Goal: Task Accomplishment & Management: Use online tool/utility

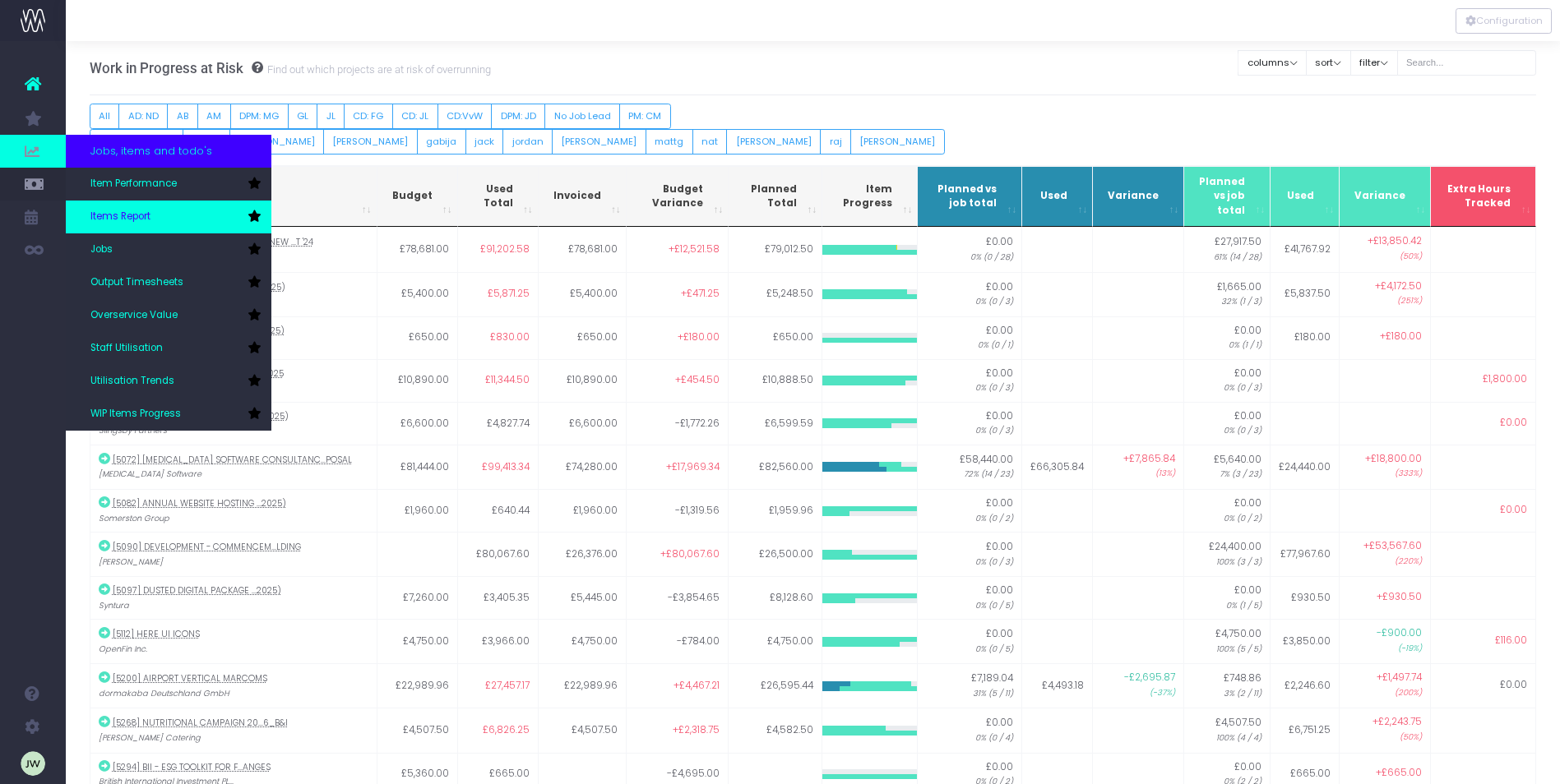
click at [141, 212] on span "Items Report" at bounding box center [120, 217] width 60 height 15
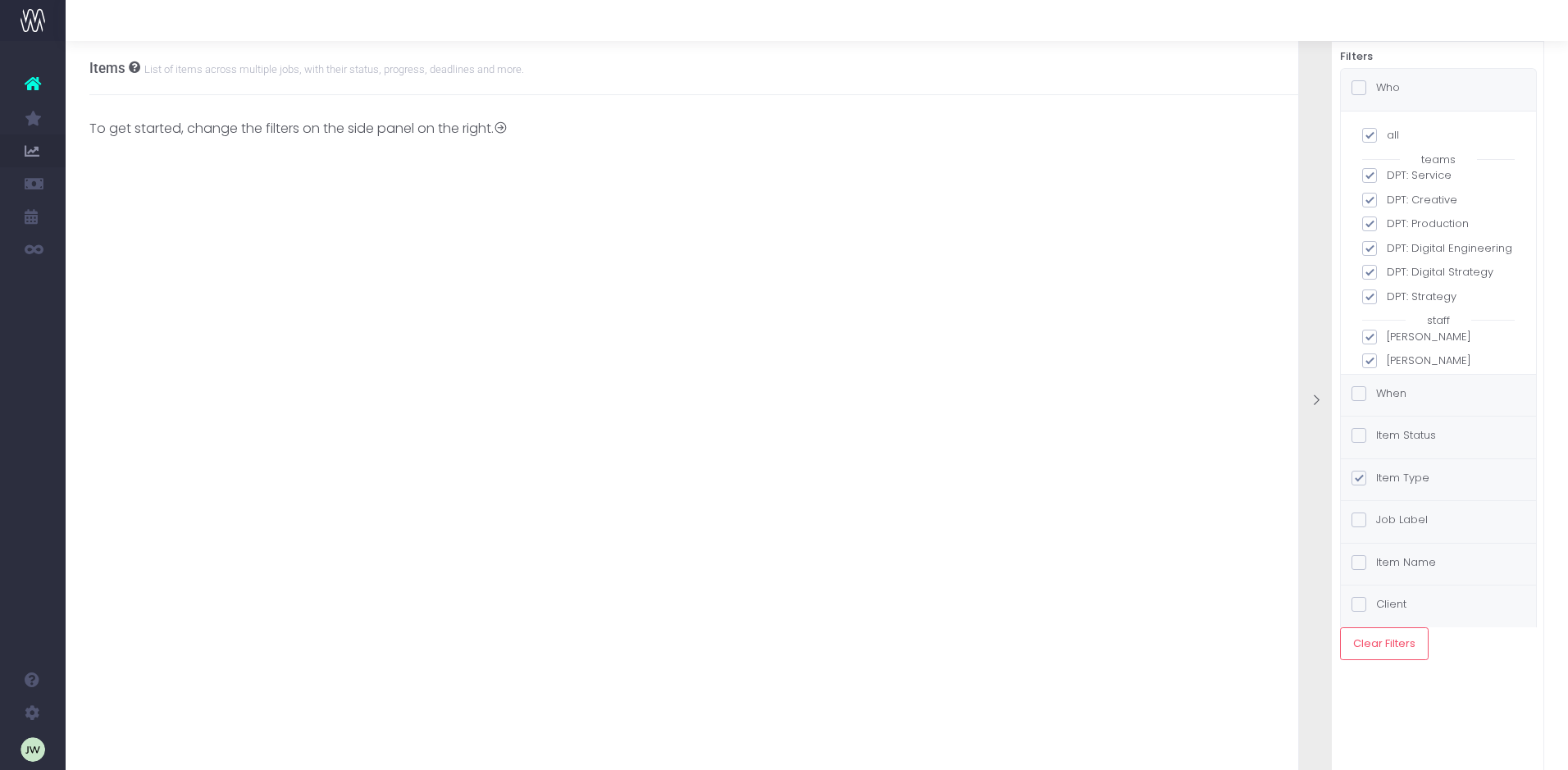
click at [1352, 564] on span at bounding box center [1358, 562] width 15 height 15
click at [1376, 564] on input "Item Name" at bounding box center [1381, 559] width 10 height 10
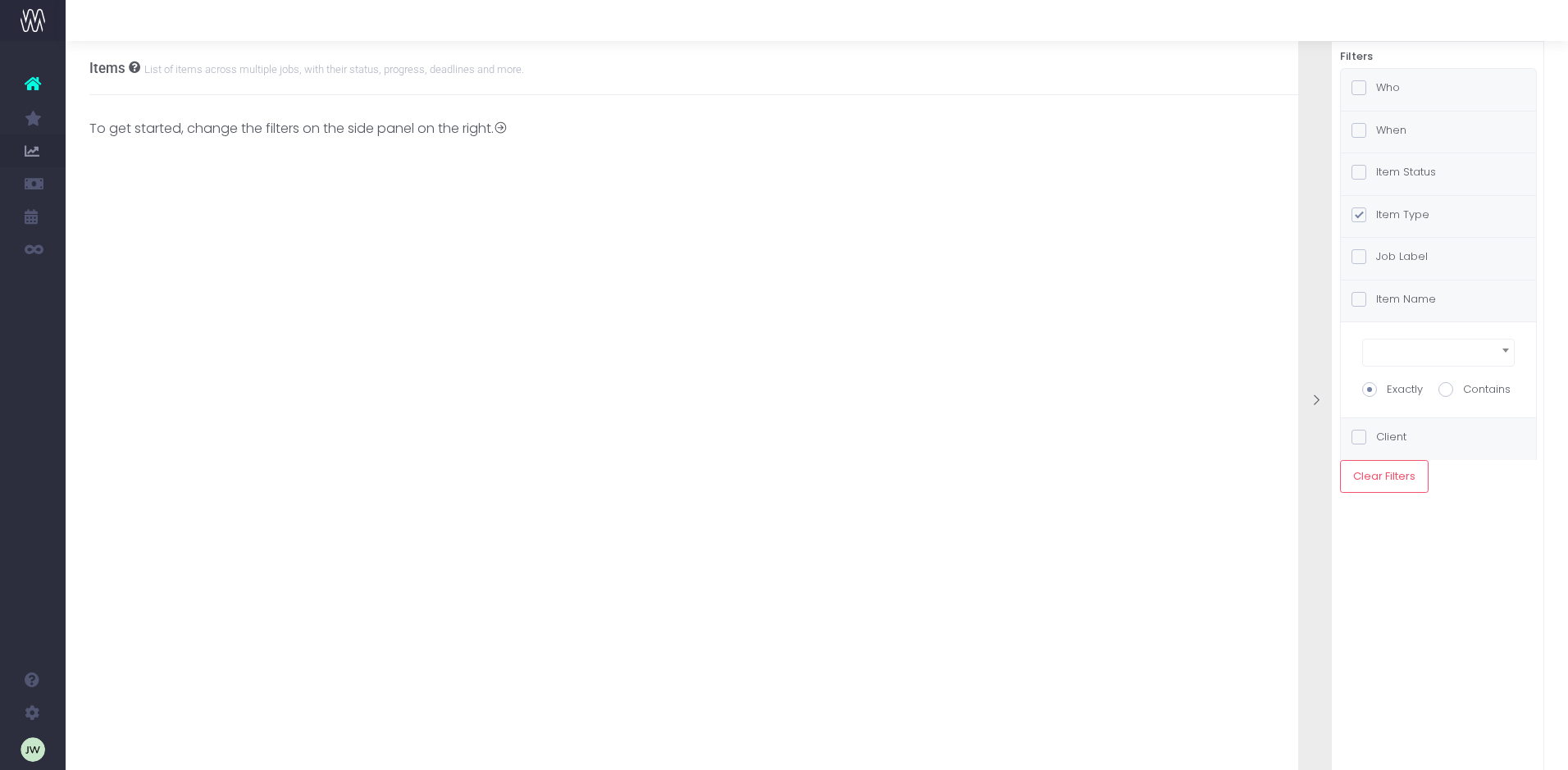
click at [1096, 436] on div "Items List of items across multiple jobs, with their status, progress, deadline…" at bounding box center [816, 405] width 1502 height 729
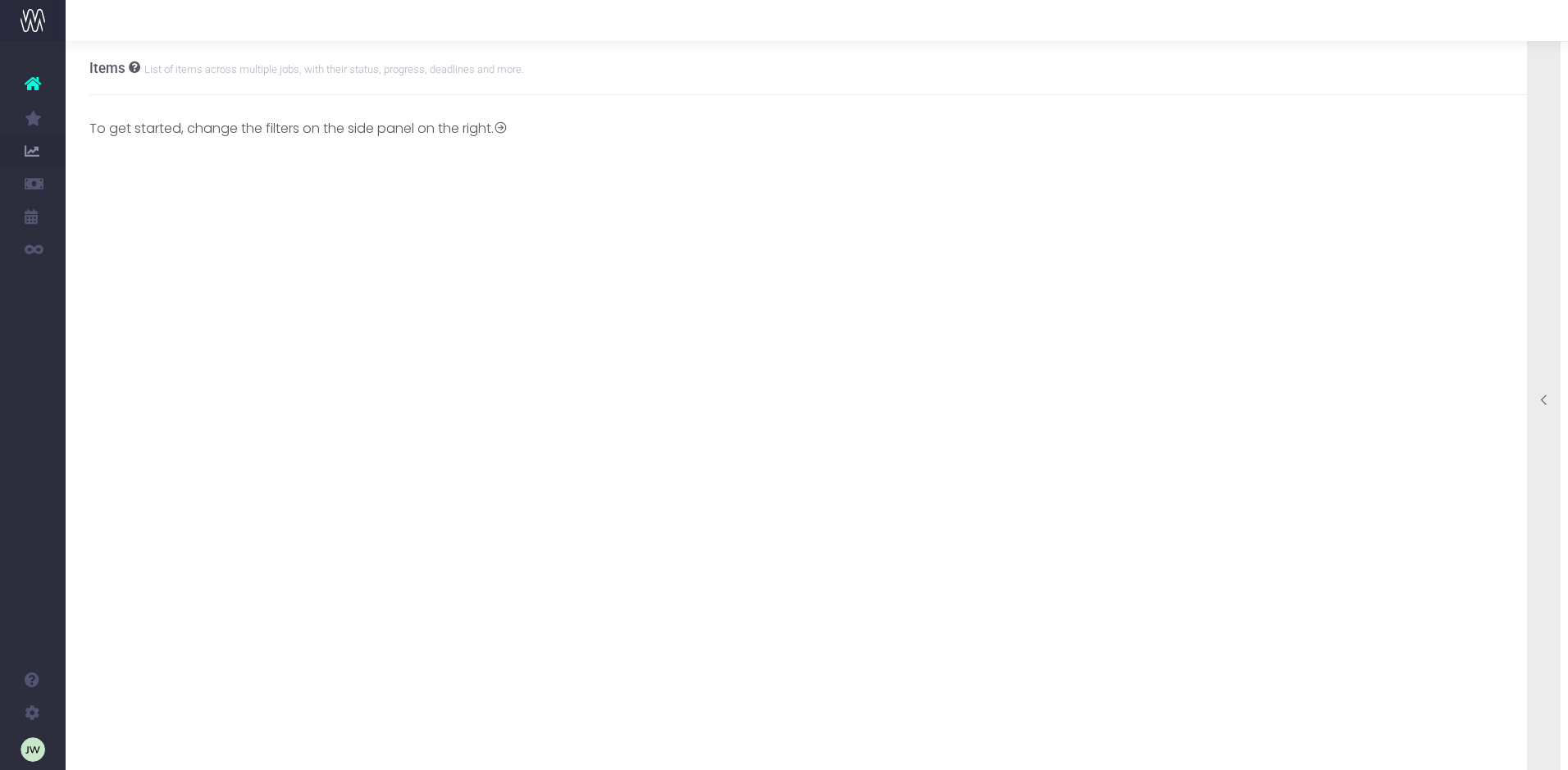
click at [539, 119] on div "To get started, change the filters on the side panel on the right." at bounding box center [796, 129] width 1414 height 19
click at [508, 127] on icon at bounding box center [500, 129] width 14 height 14
click at [163, 65] on small "List of items across multiple jobs, with their status, progress, deadlines and …" at bounding box center [332, 67] width 384 height 17
click at [1544, 396] on icon at bounding box center [1544, 401] width 14 height 14
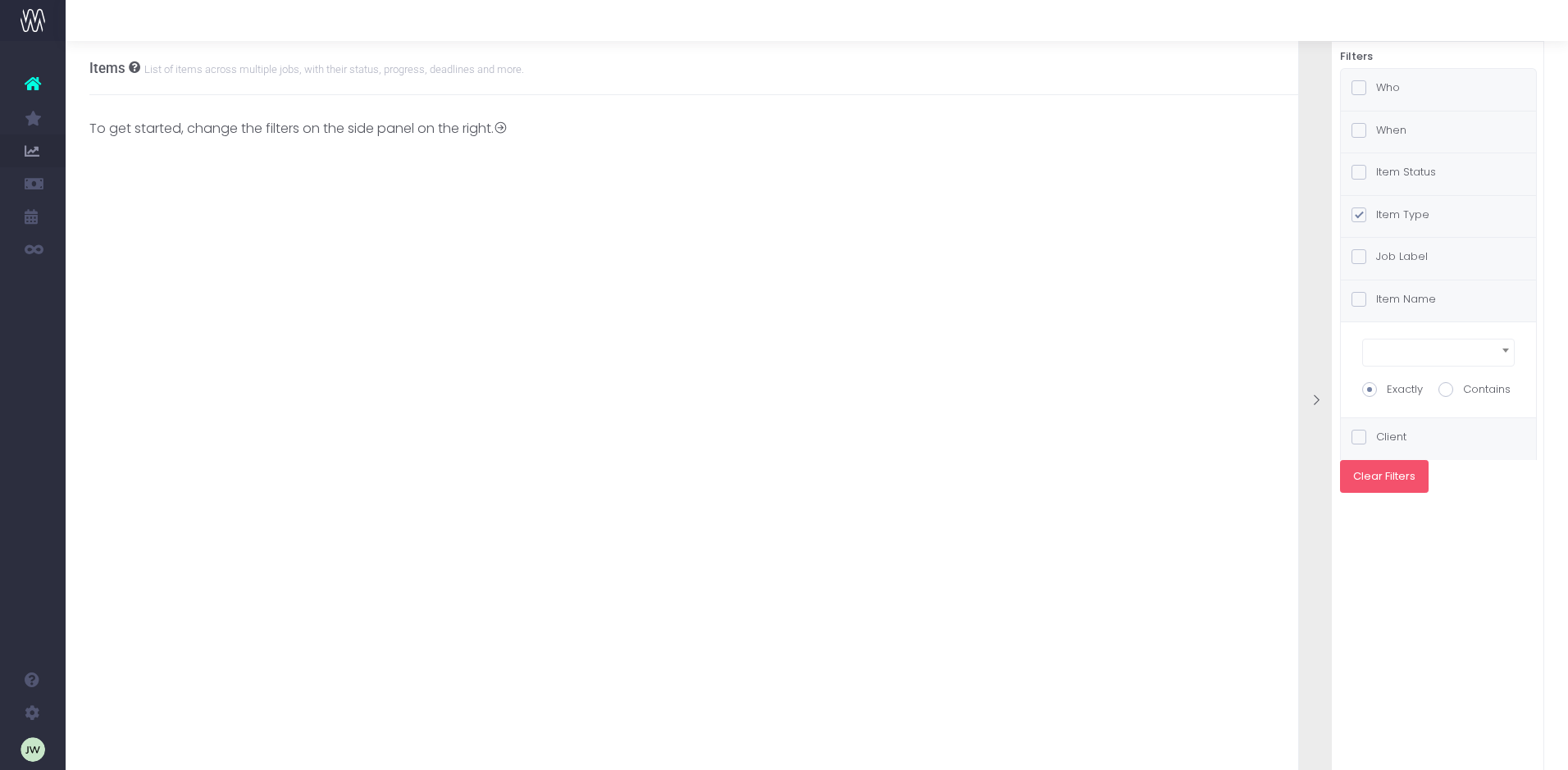
click at [1388, 472] on button "Clear Filters" at bounding box center [1383, 476] width 88 height 32
checkbox input "false"
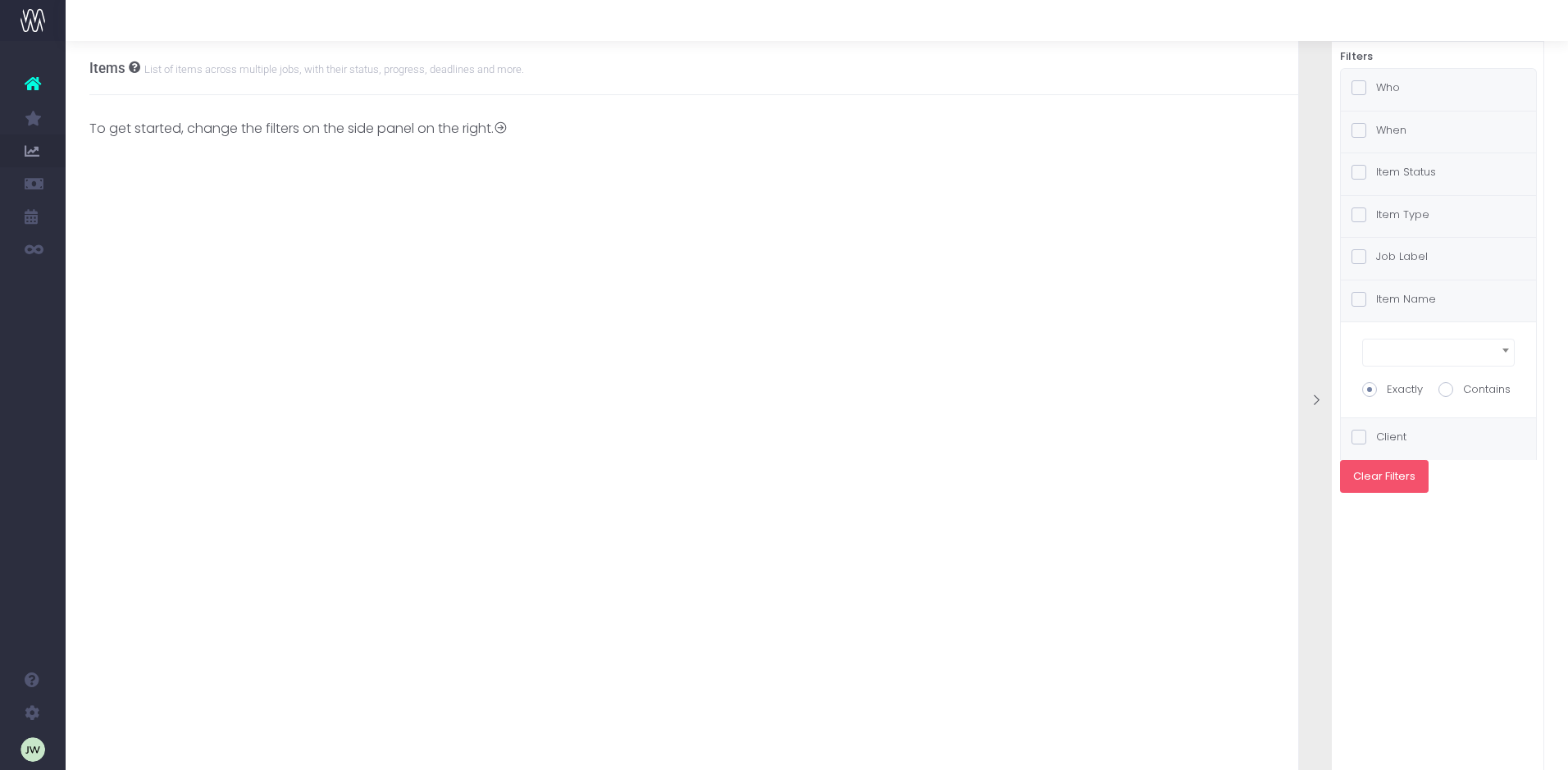
select select
checkbox input "false"
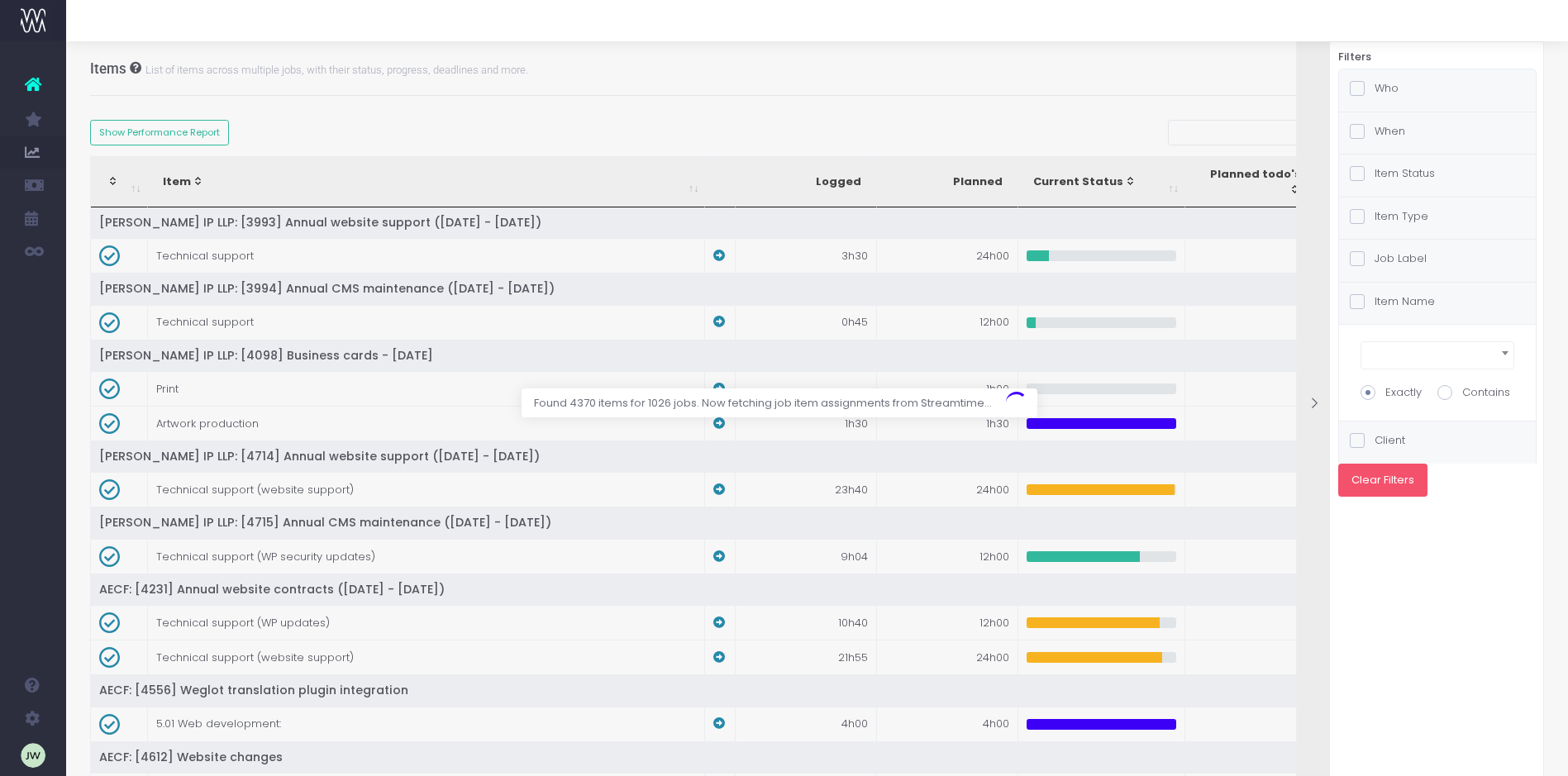
click at [1378, 483] on button "Clear Filters" at bounding box center [1382, 480] width 89 height 33
checkbox input "false"
select select
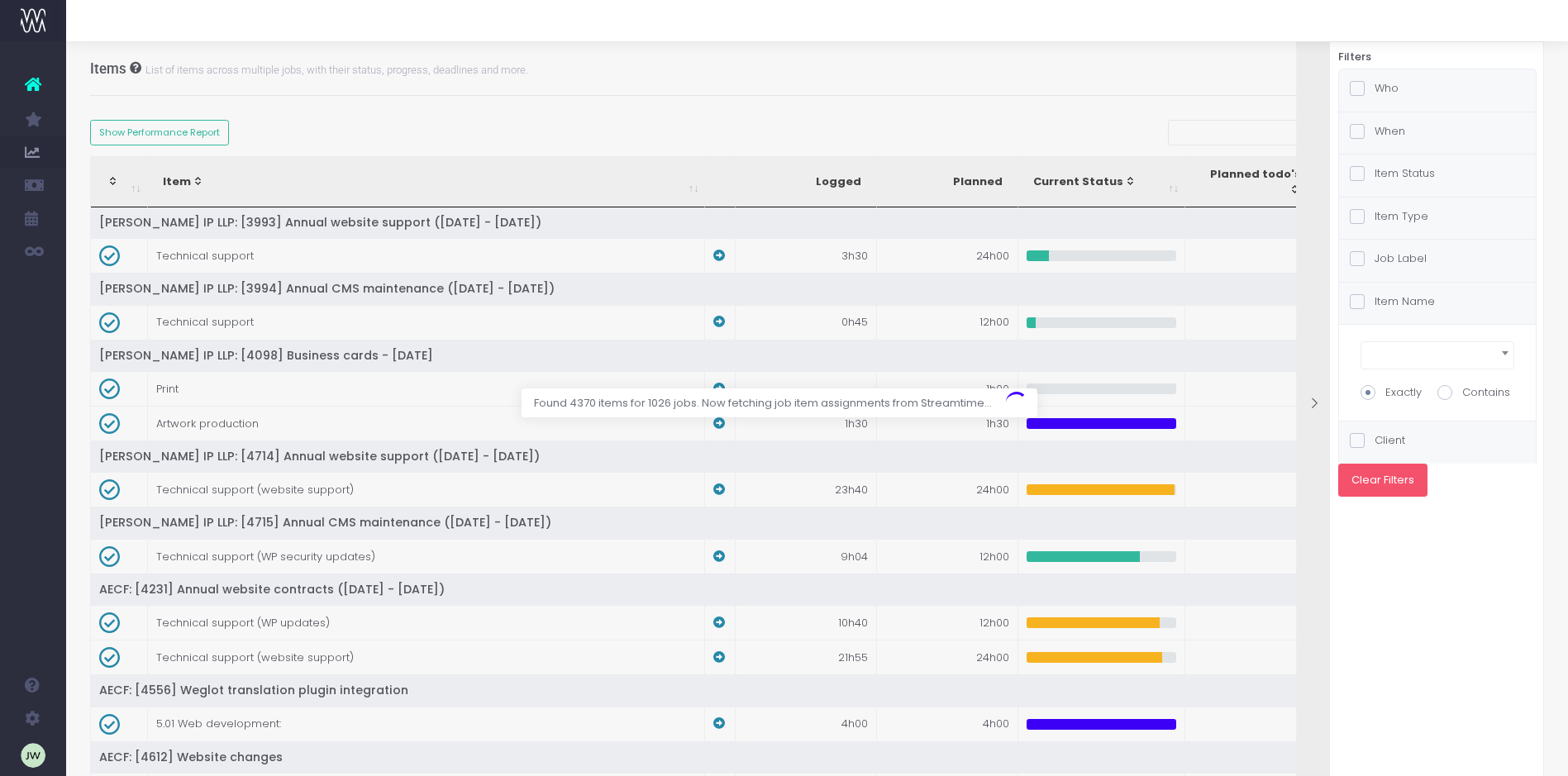
checkbox input "false"
click at [1359, 131] on span at bounding box center [1356, 131] width 15 height 15
click at [1374, 131] on input "When" at bounding box center [1379, 129] width 11 height 11
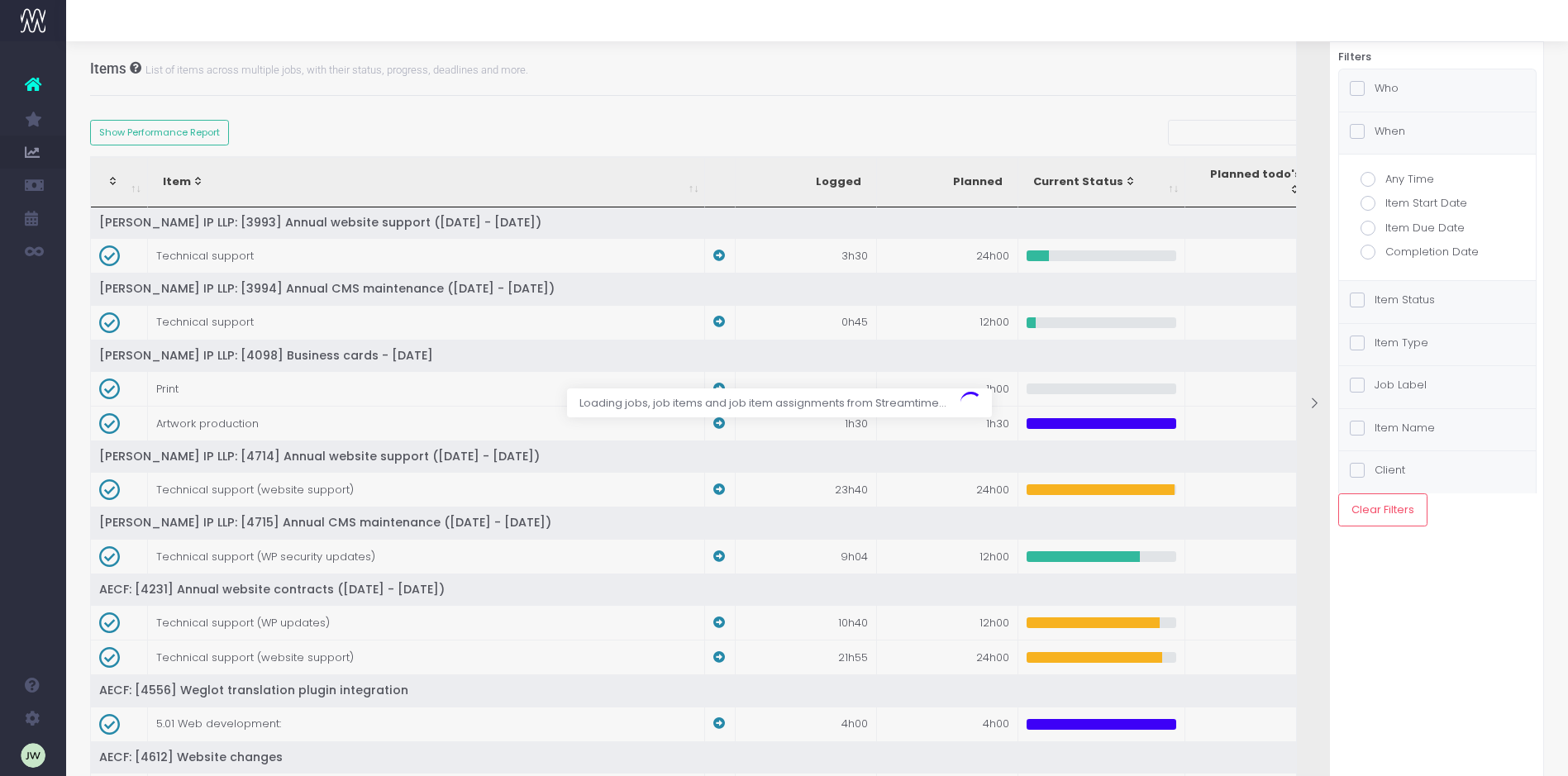
click at [1367, 205] on span at bounding box center [1367, 203] width 15 height 15
click at [1385, 205] on input "Item Start Date" at bounding box center [1391, 200] width 11 height 11
radio input "true"
checkbox input "true"
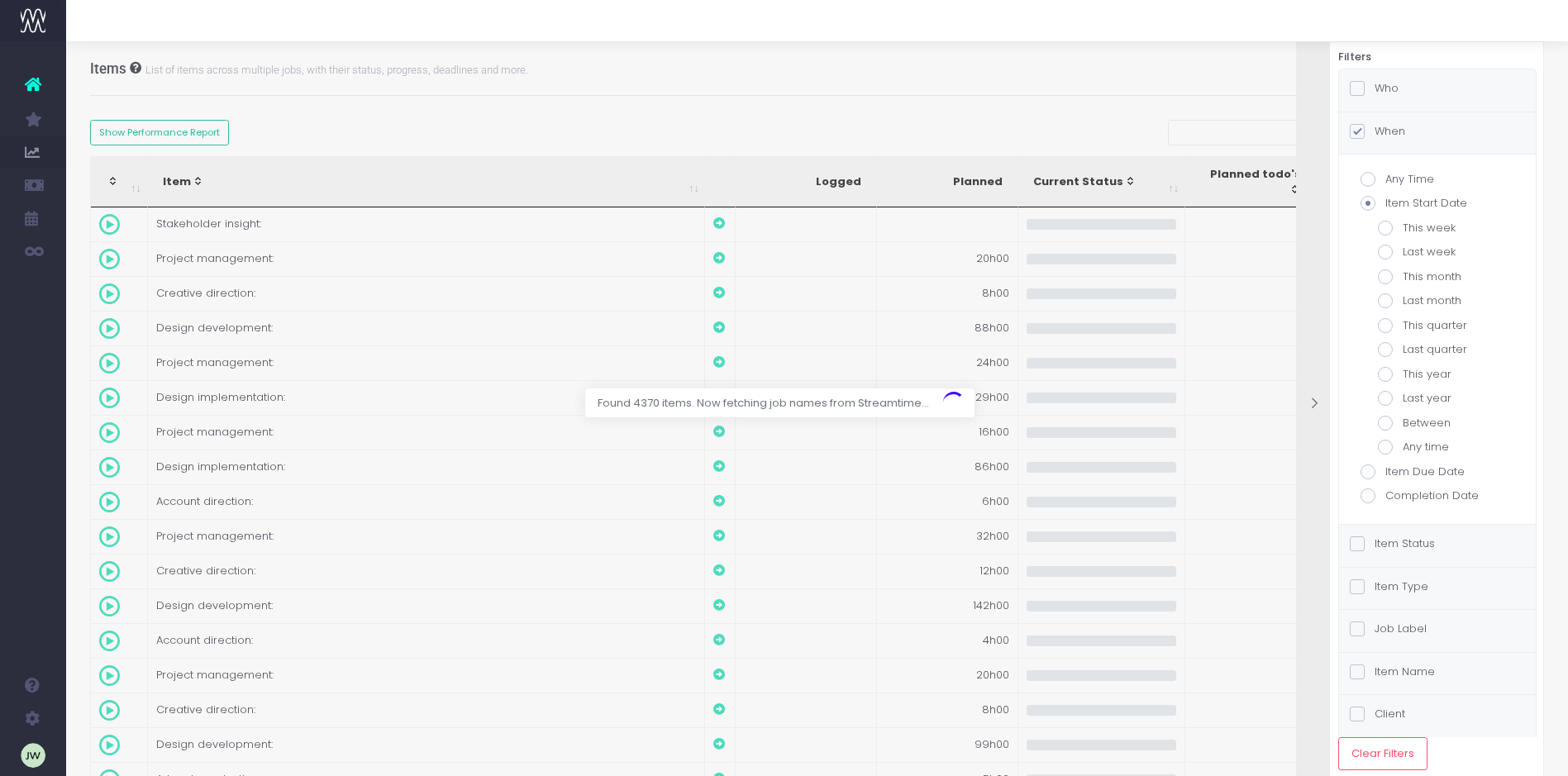
click at [1385, 351] on span at bounding box center [1385, 349] width 15 height 15
click at [1402, 351] on input "Last quarter" at bounding box center [1407, 347] width 11 height 11
radio input "true"
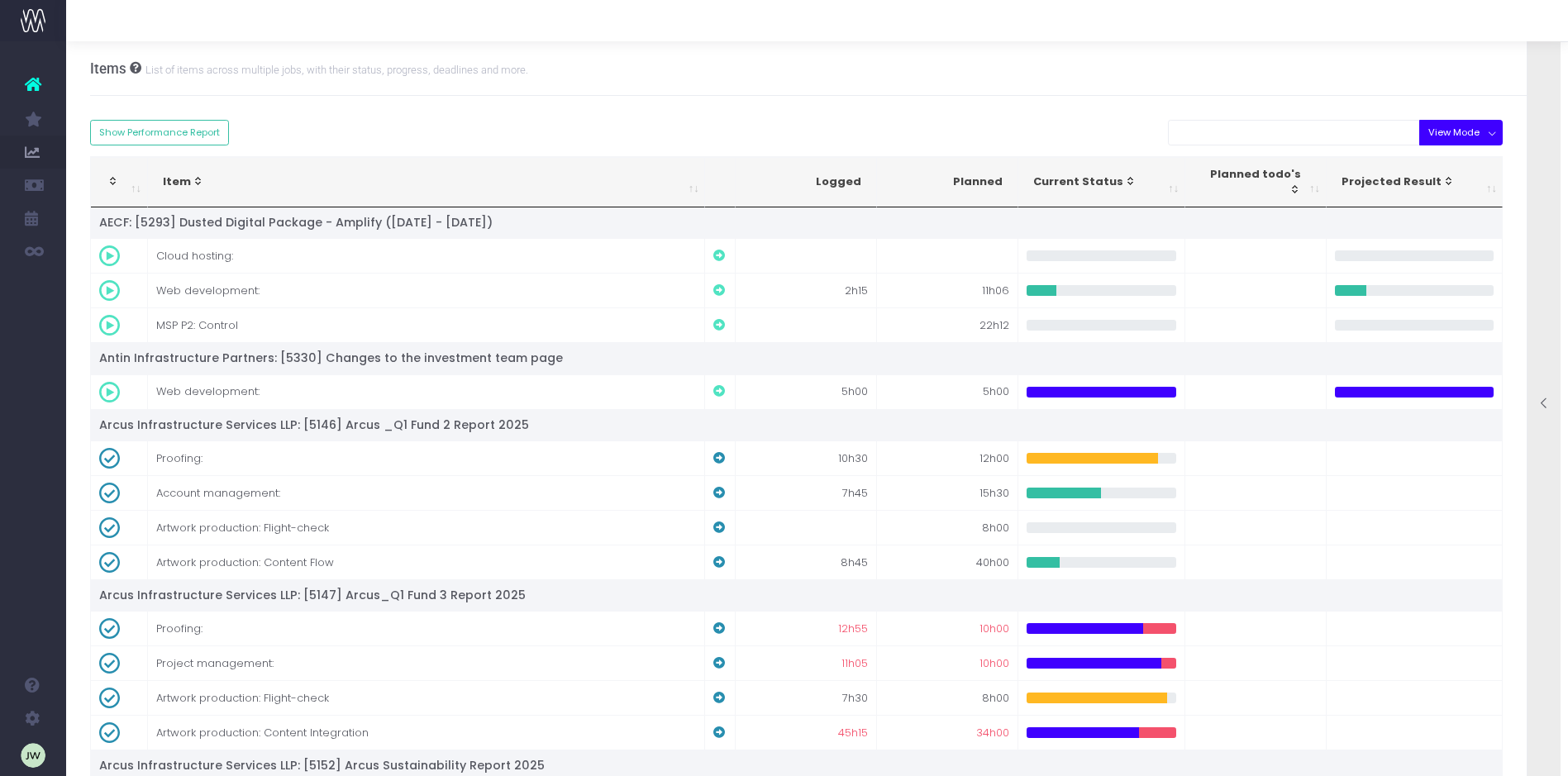
click at [1477, 134] on button "View Mode" at bounding box center [1460, 132] width 84 height 26
click at [1333, 61] on div "Items List of items across multiple jobs, with their status, progress, deadline…" at bounding box center [817, 69] width 1454 height 55
click at [121, 218] on span "Items Report" at bounding box center [106, 218] width 30 height 29
click at [1465, 133] on button "View Mode" at bounding box center [1460, 132] width 84 height 26
click at [1477, 484] on link "Finances" at bounding box center [1472, 482] width 108 height 32
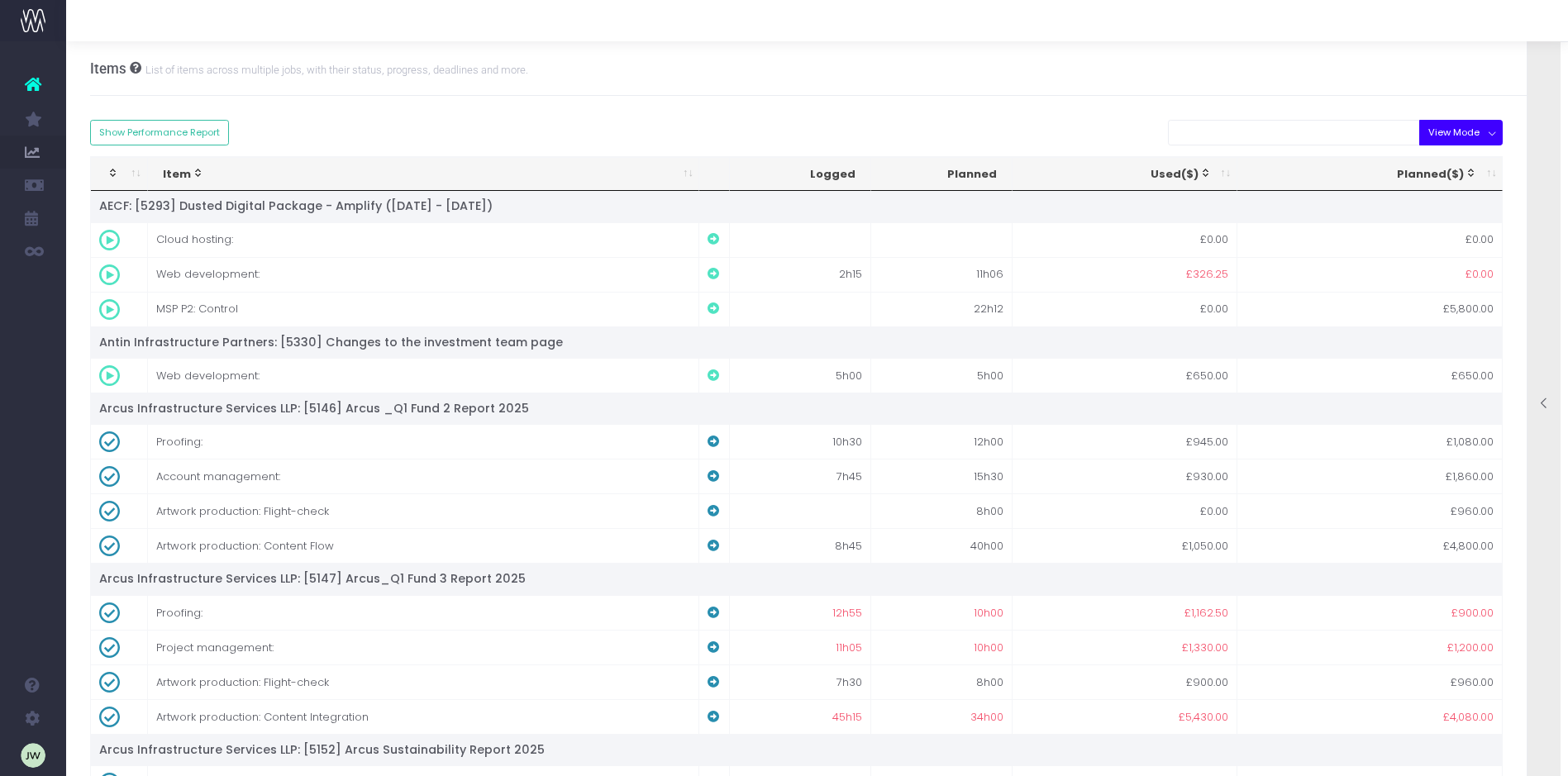
click at [1495, 134] on button "View Mode" at bounding box center [1460, 132] width 84 height 26
click at [1464, 479] on link "Finances" at bounding box center [1472, 482] width 108 height 32
click at [213, 132] on button "Show Performance Report" at bounding box center [160, 132] width 139 height 26
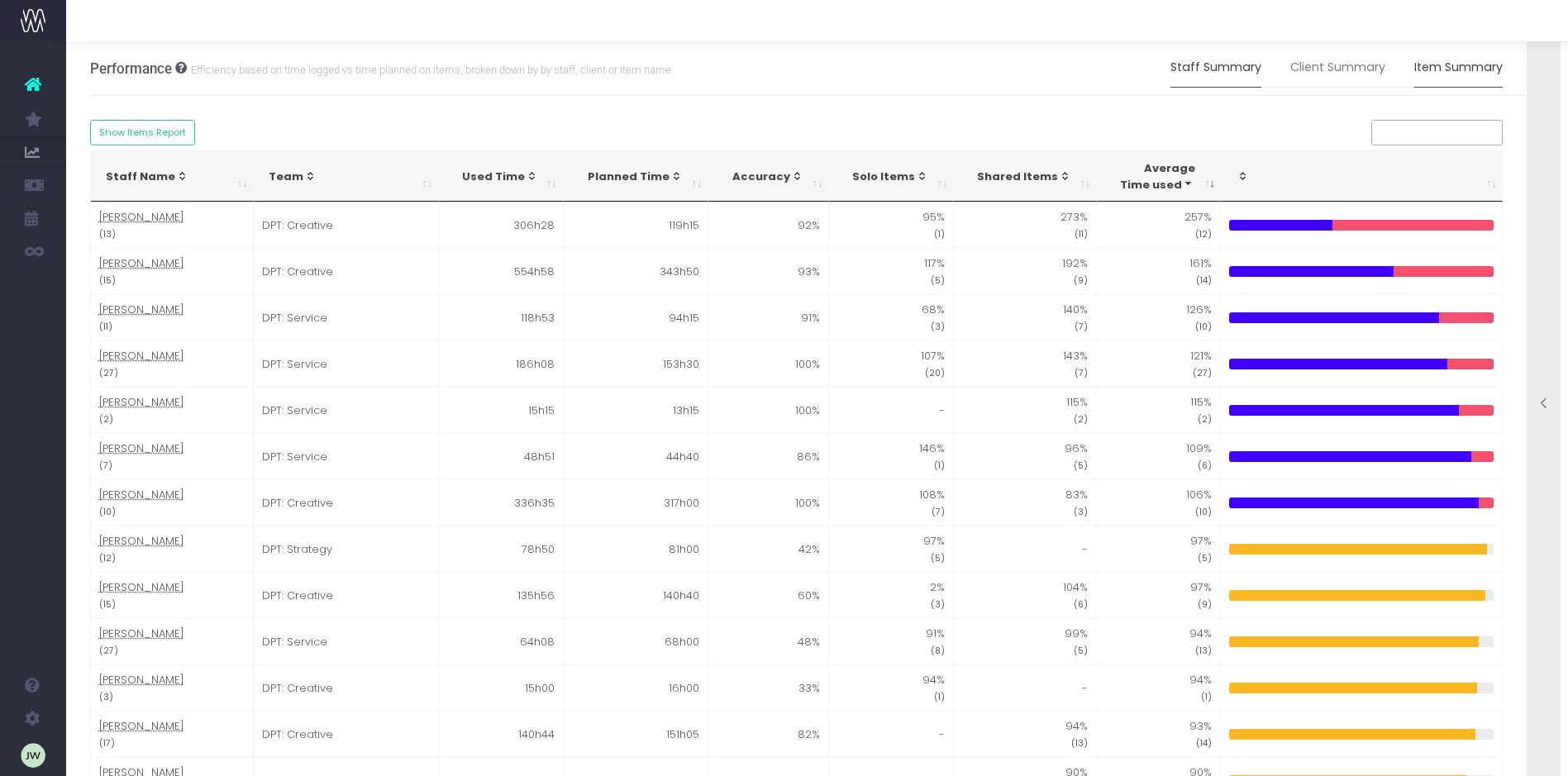
click at [1467, 70] on link "Item Summary" at bounding box center [1458, 67] width 88 height 38
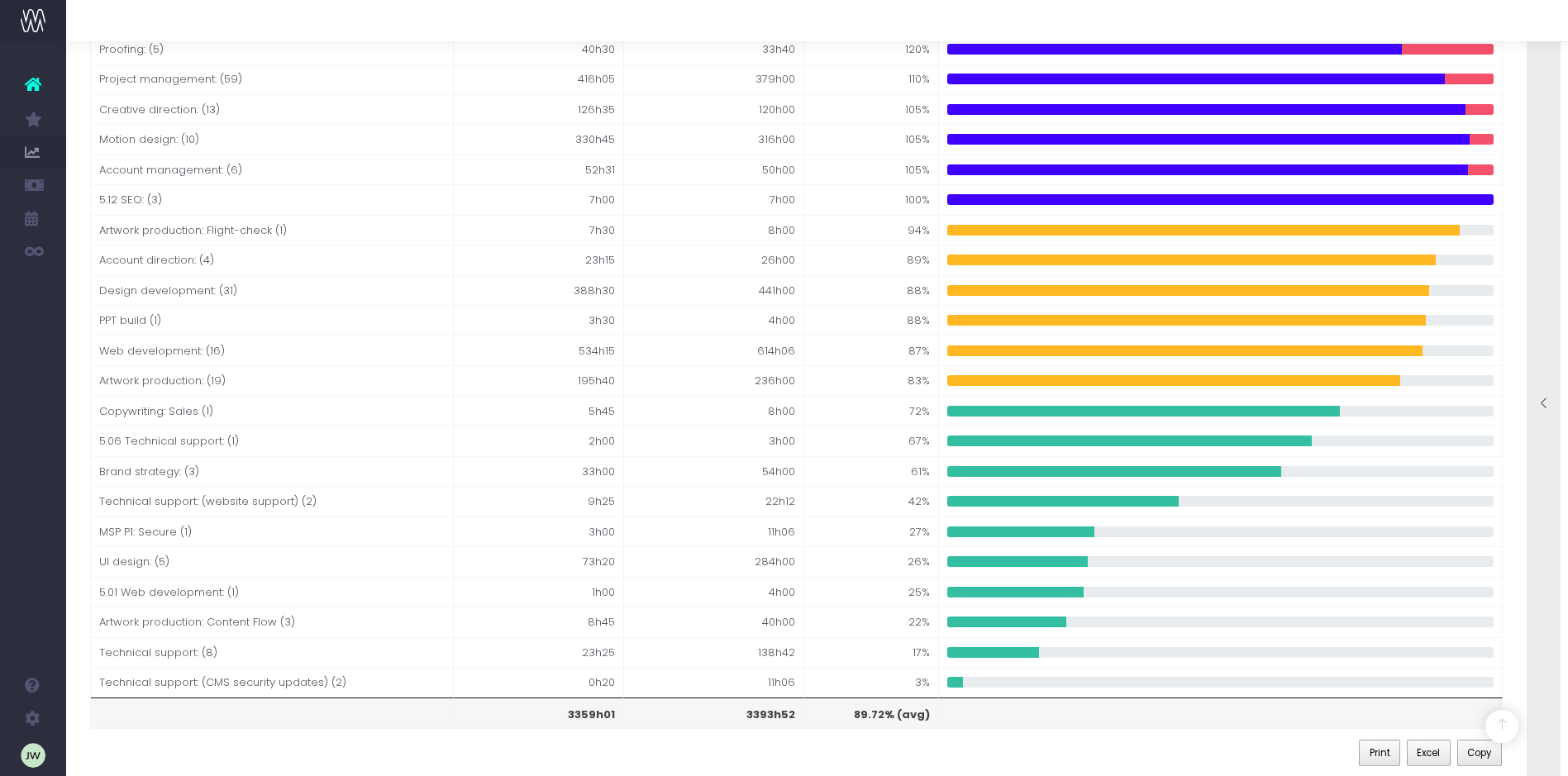
scroll to position [375, 0]
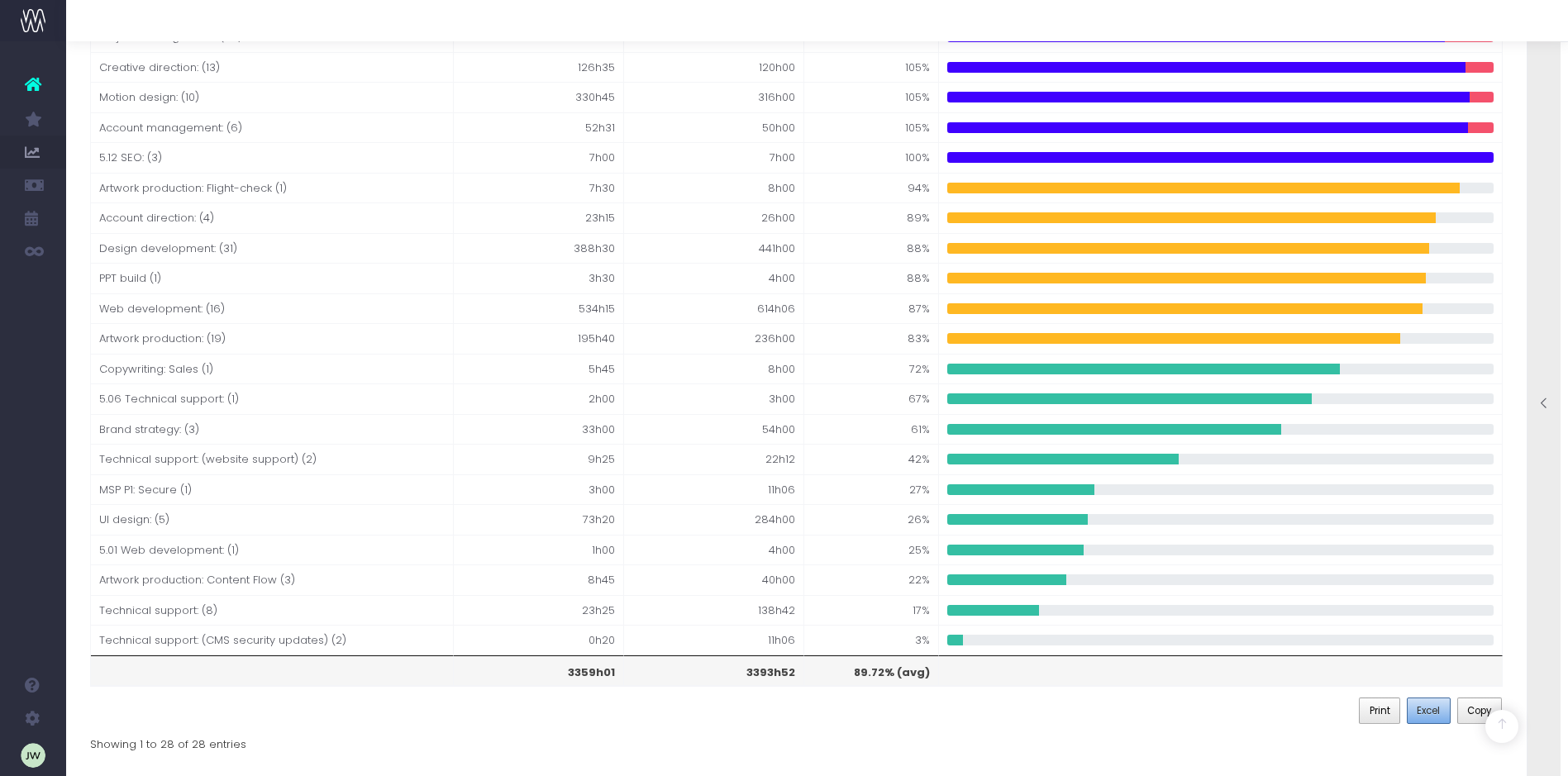
click at [1426, 713] on span "Excel" at bounding box center [1428, 710] width 23 height 15
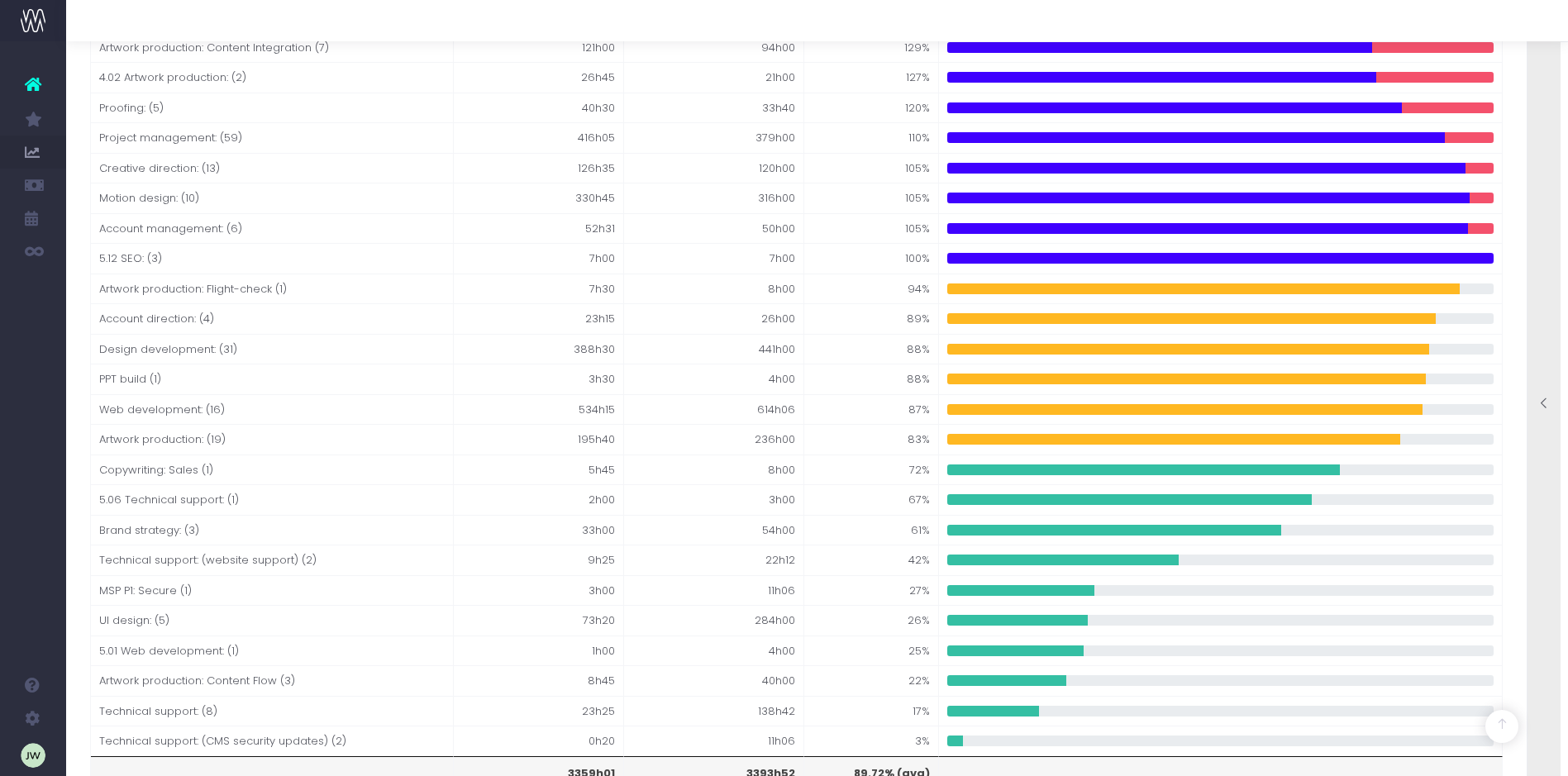
scroll to position [0, 0]
